Goal: Information Seeking & Learning: Check status

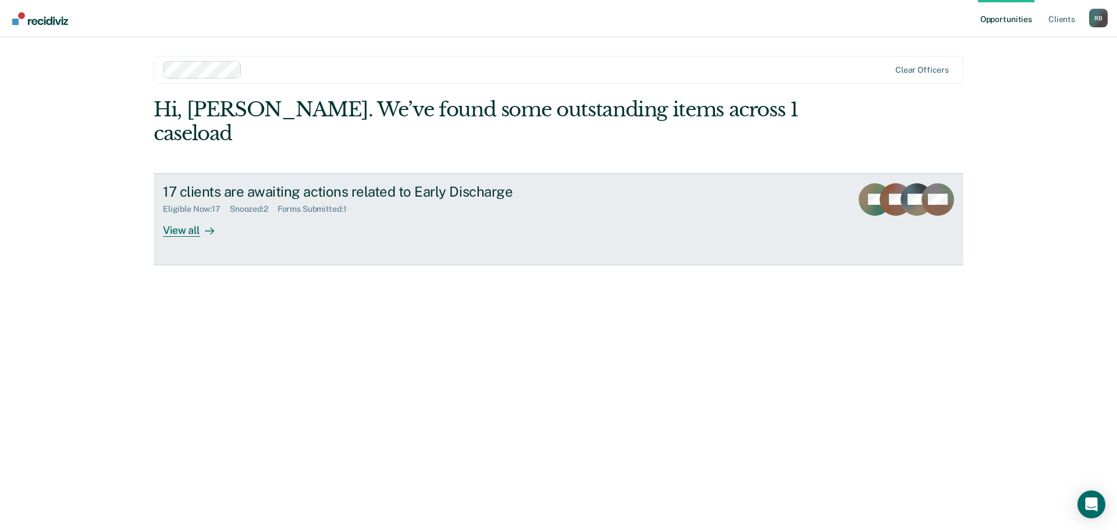
click at [183, 214] on div "View all" at bounding box center [195, 225] width 65 height 23
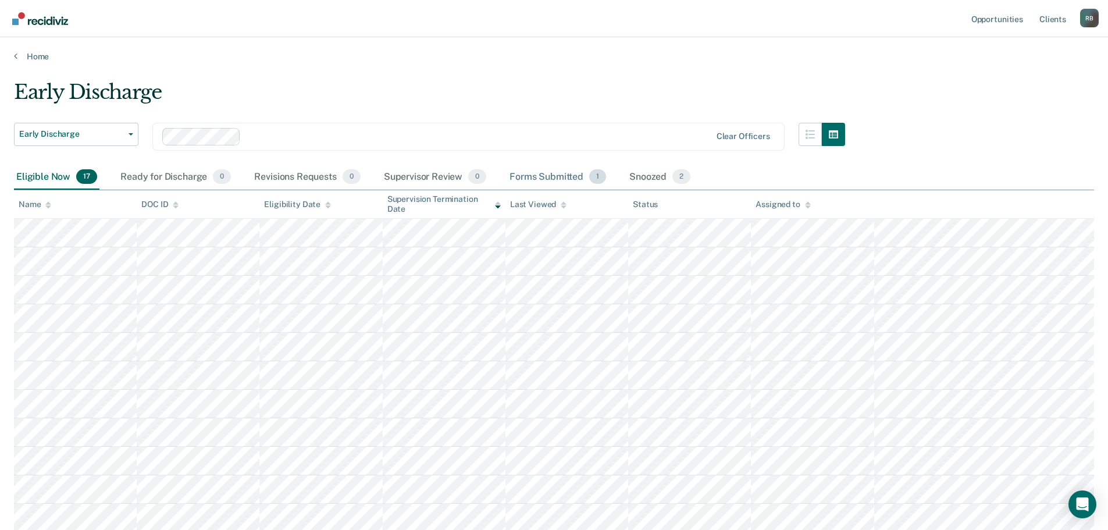
click at [563, 177] on div "Forms Submitted 1" at bounding box center [557, 178] width 101 height 26
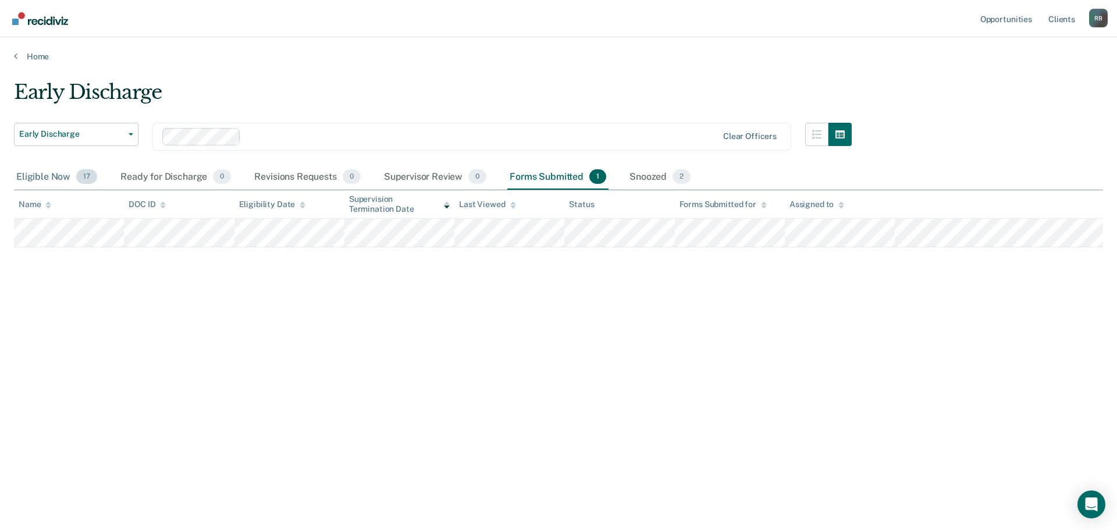
click at [56, 177] on div "Eligible Now 17" at bounding box center [57, 178] width 86 height 26
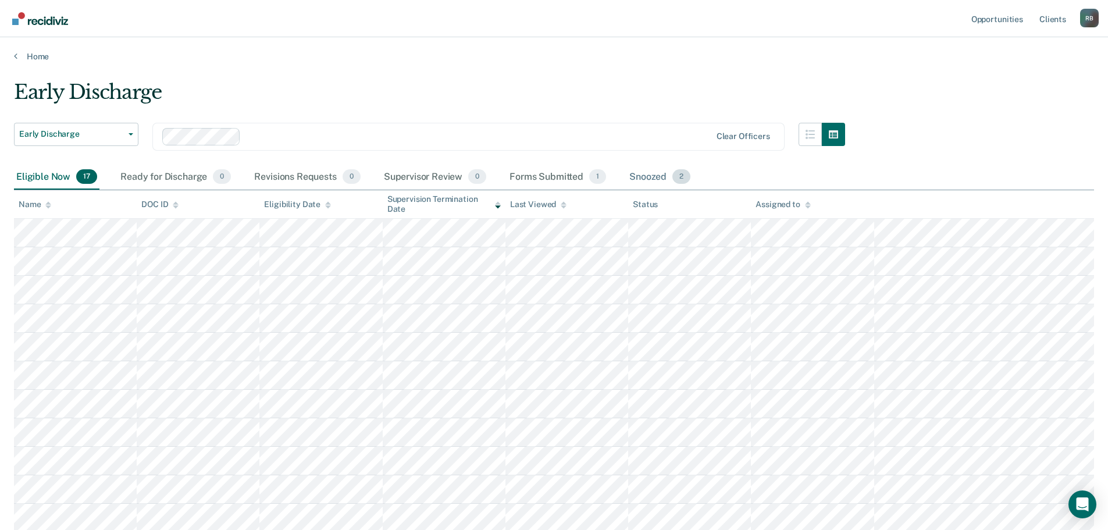
click at [654, 179] on div "Snoozed 2" at bounding box center [660, 178] width 66 height 26
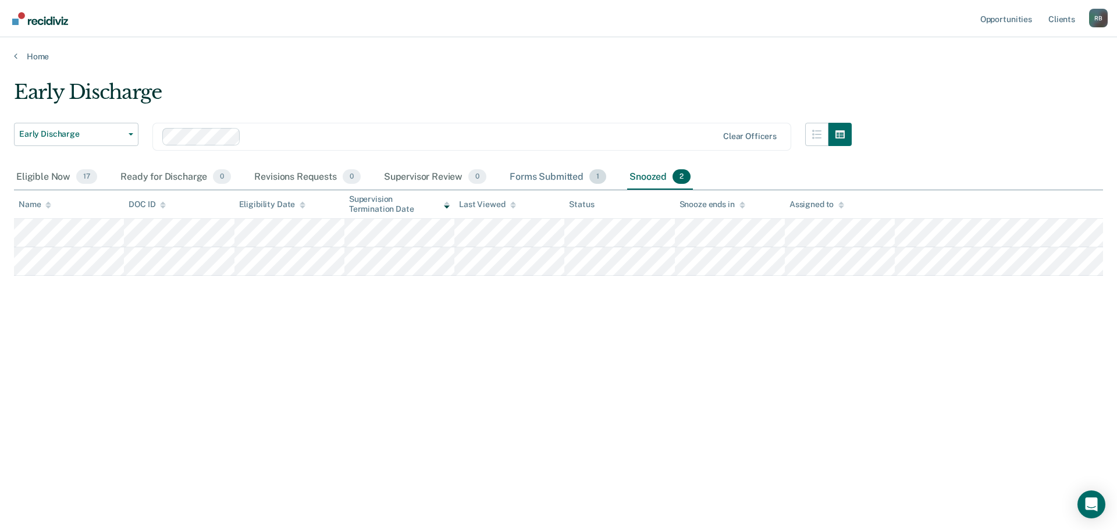
click at [552, 176] on div "Forms Submitted 1" at bounding box center [557, 178] width 101 height 26
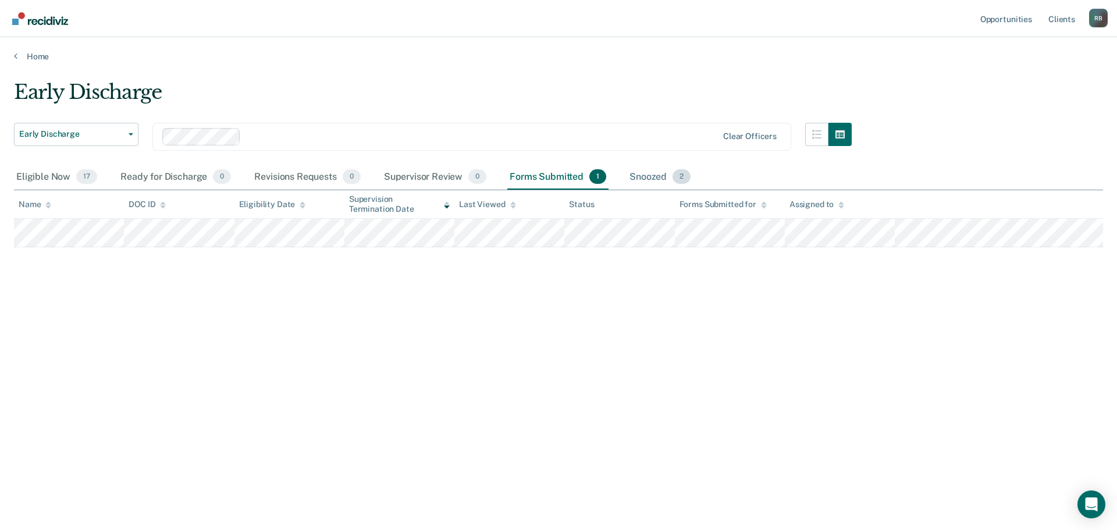
click at [656, 185] on div "Snoozed 2" at bounding box center [660, 178] width 66 height 26
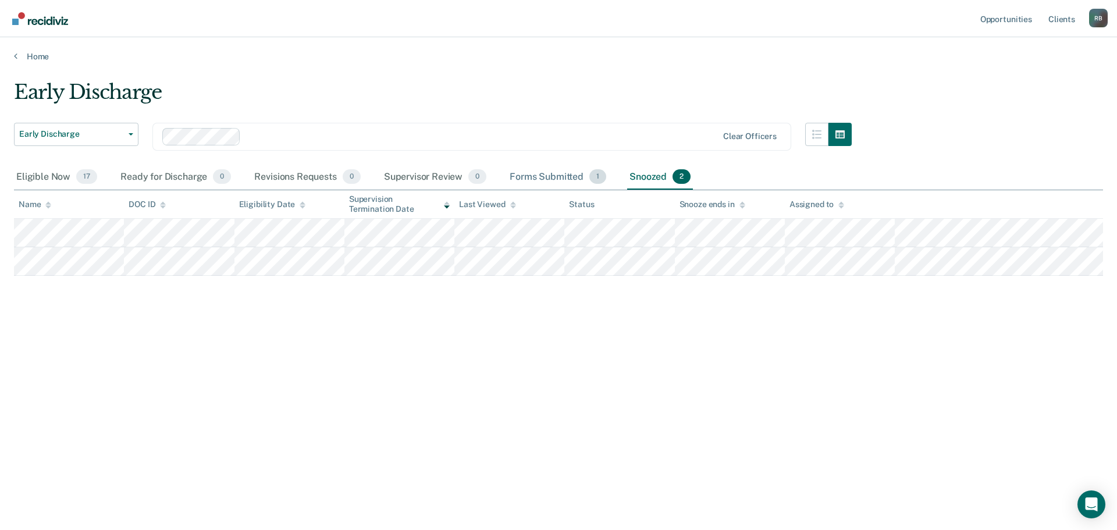
click at [539, 172] on div "Forms Submitted 1" at bounding box center [557, 178] width 101 height 26
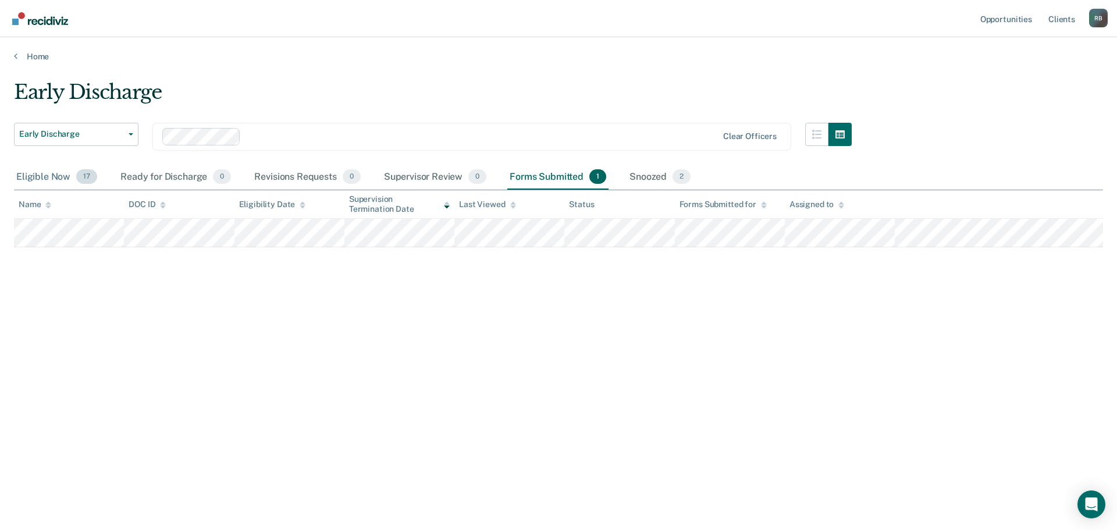
click at [46, 172] on div "Eligible Now 17" at bounding box center [57, 178] width 86 height 26
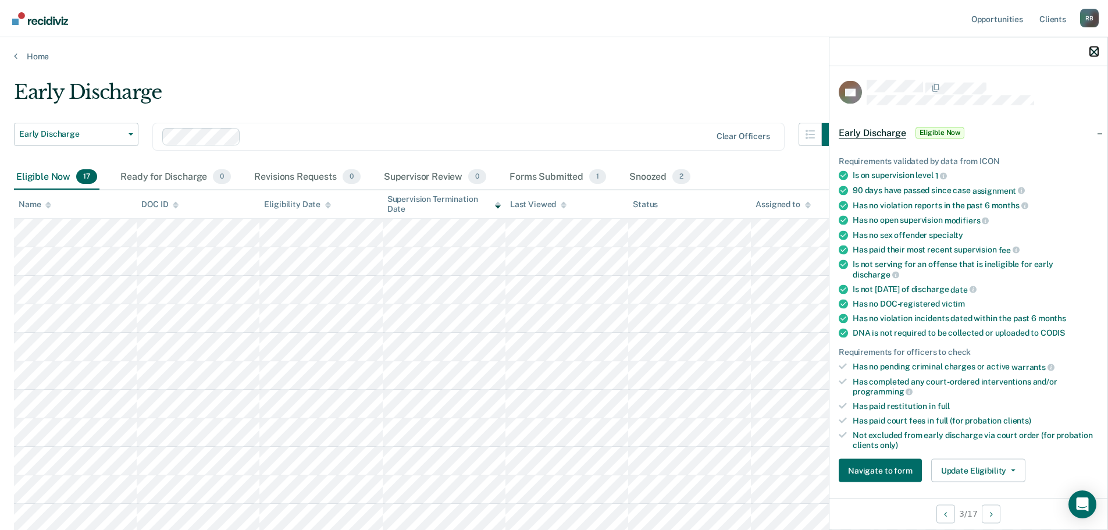
click at [1095, 48] on icon "button" at bounding box center [1094, 52] width 8 height 8
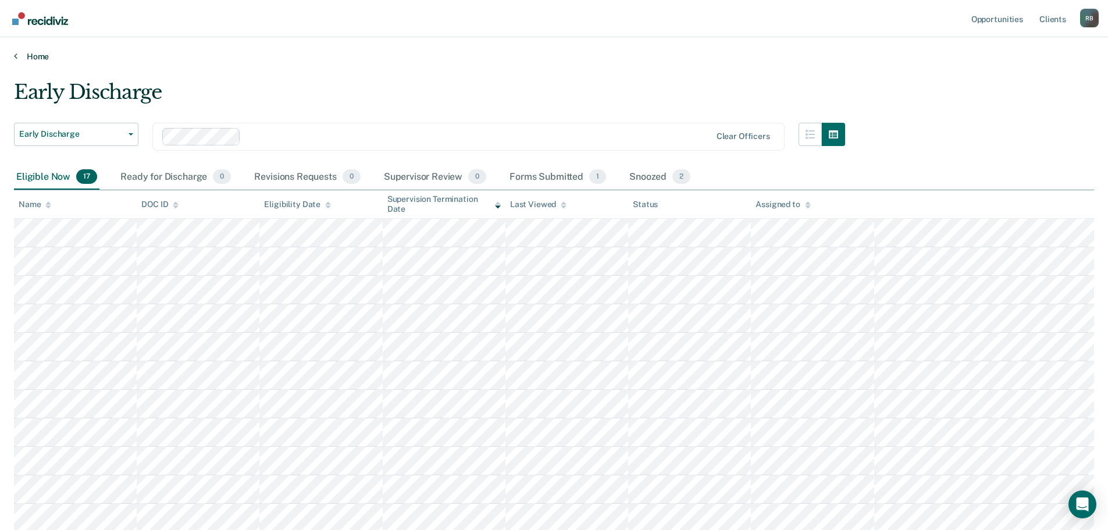
click at [37, 54] on link "Home" at bounding box center [554, 56] width 1080 height 10
